Goal: Transaction & Acquisition: Purchase product/service

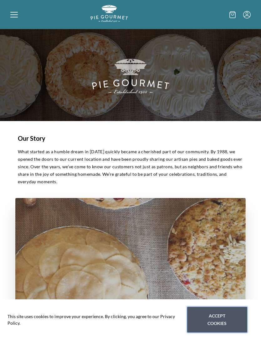
click at [212, 325] on button "Accept cookies" at bounding box center [217, 320] width 60 height 26
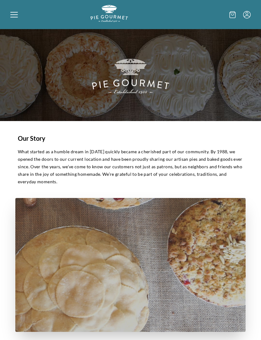
click at [19, 18] on div at bounding box center [50, 14] width 80 height 19
click at [20, 13] on div "Home Holiday Shop" at bounding box center [130, 170] width 261 height 340
click at [16, 18] on div at bounding box center [50, 14] width 80 height 19
click at [18, 15] on div "Home Holiday Shop" at bounding box center [130, 170] width 261 height 340
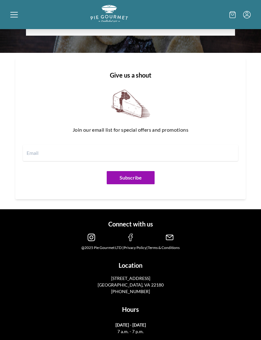
scroll to position [842, 0]
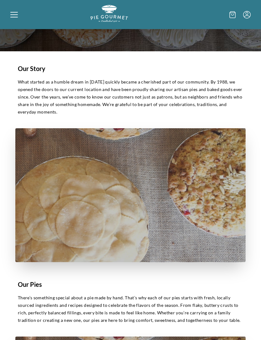
click at [17, 17] on icon at bounding box center [14, 15] width 8 height 8
click at [19, 20] on div "Home Holiday Shop" at bounding box center [130, 170] width 261 height 340
click at [16, 18] on div at bounding box center [50, 14] width 80 height 19
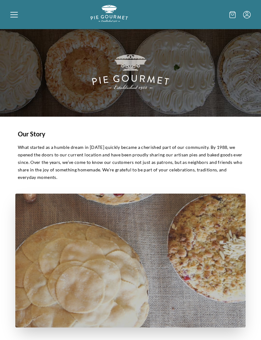
scroll to position [0, 0]
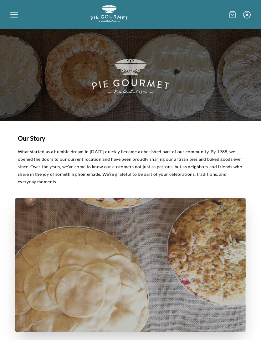
click at [18, 18] on div at bounding box center [50, 14] width 80 height 19
click at [15, 18] on div "Home Holiday Shop" at bounding box center [130, 170] width 261 height 340
click at [133, 86] on img at bounding box center [130, 75] width 261 height 92
click at [112, 13] on img "Logo" at bounding box center [109, 13] width 38 height 17
click at [113, 14] on img "Logo" at bounding box center [109, 13] width 38 height 17
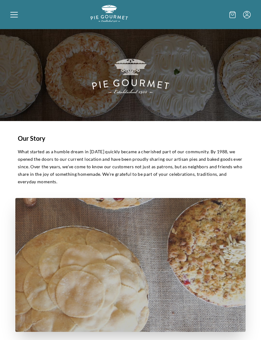
click at [246, 17] on icon "Menu" at bounding box center [247, 15] width 8 height 8
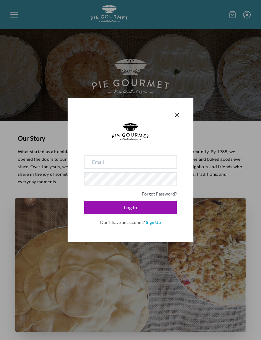
click at [180, 115] on icon "Close panel" at bounding box center [177, 115] width 8 height 8
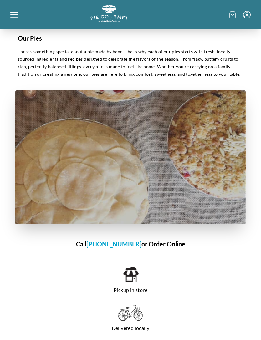
scroll to position [321, 0]
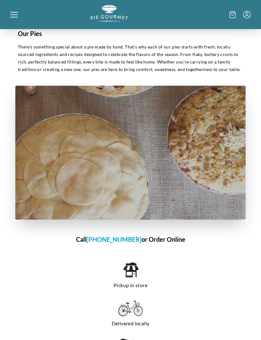
click at [170, 242] on h1 "Call 703-281-7437 or Order Online" at bounding box center [130, 239] width 230 height 9
click at [167, 241] on h1 "Call 703-281-7437 or Order Online" at bounding box center [130, 239] width 230 height 9
click at [170, 238] on h1 "Call 703-281-7437 or Order Online" at bounding box center [130, 239] width 230 height 9
click at [135, 278] on img at bounding box center [131, 270] width 16 height 17
click at [131, 278] on img at bounding box center [131, 270] width 16 height 17
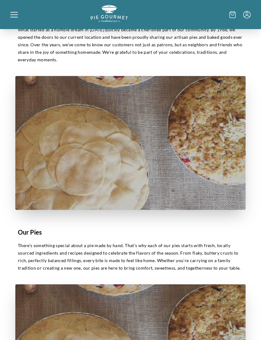
scroll to position [118, 0]
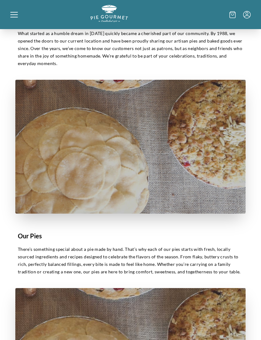
click at [18, 13] on div at bounding box center [50, 14] width 80 height 19
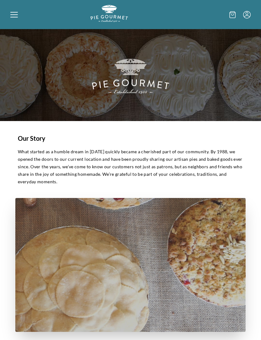
click at [15, 18] on icon at bounding box center [14, 15] width 8 height 8
click at [15, 19] on div at bounding box center [50, 14] width 80 height 19
click at [111, 17] on img "Logo" at bounding box center [109, 13] width 38 height 17
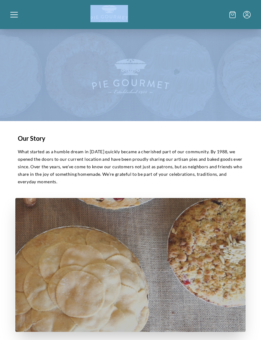
click at [14, 16] on icon at bounding box center [14, 15] width 8 height 8
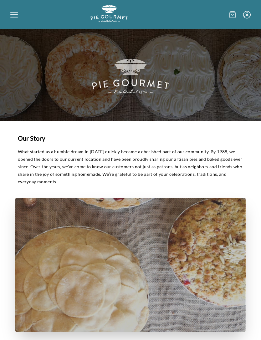
click at [18, 24] on div "Home Holiday Shop" at bounding box center [130, 170] width 261 height 340
click at [20, 19] on div at bounding box center [50, 14] width 80 height 19
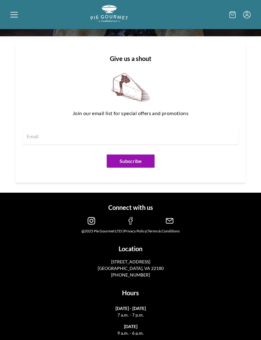
scroll to position [842, 0]
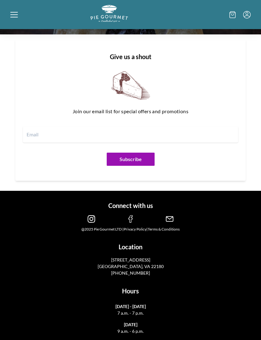
click at [141, 119] on div "Home Holiday Shop" at bounding box center [130, 170] width 261 height 340
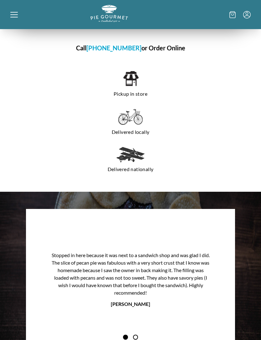
scroll to position [512, 0]
click at [131, 124] on img at bounding box center [130, 117] width 24 height 16
click at [131, 83] on img at bounding box center [131, 78] width 16 height 17
click at [169, 49] on h1 "Call 703-281-7437 or Order Online" at bounding box center [130, 47] width 230 height 9
click at [110, 11] on img "Logo" at bounding box center [109, 13] width 38 height 17
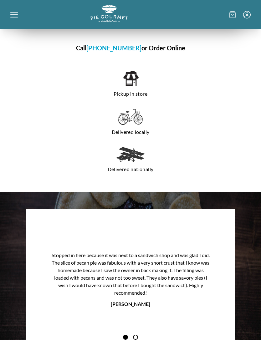
scroll to position [0, 0]
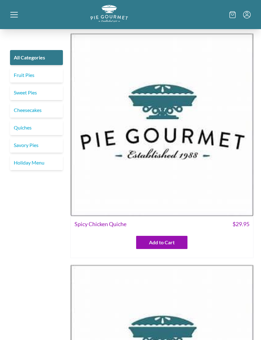
click at [36, 146] on link "Savory Pies" at bounding box center [36, 145] width 53 height 15
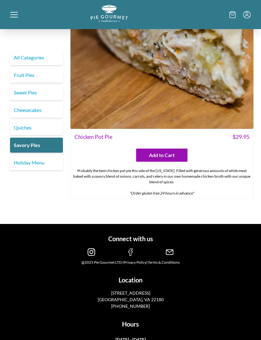
scroll to position [1802, 0]
click at [32, 166] on link "Holiday Menu" at bounding box center [36, 162] width 53 height 15
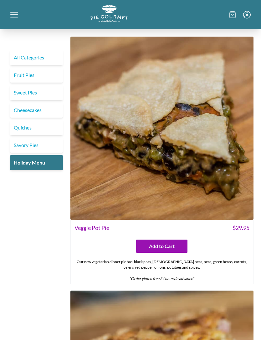
click at [38, 166] on link "Holiday Menu" at bounding box center [36, 162] width 53 height 15
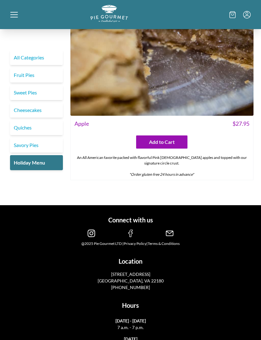
scroll to position [3619, 0]
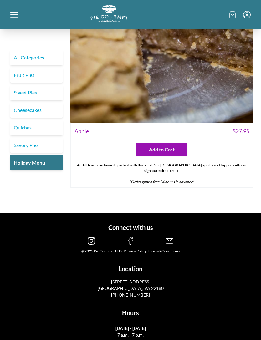
click at [28, 127] on link "Quiches" at bounding box center [36, 127] width 53 height 15
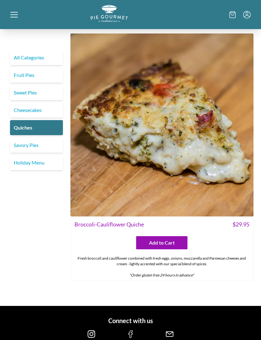
scroll to position [1721, 0]
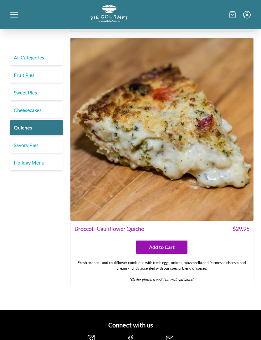
click at [37, 60] on link "All Categories" at bounding box center [36, 57] width 53 height 15
